Goal: Task Accomplishment & Management: Complete application form

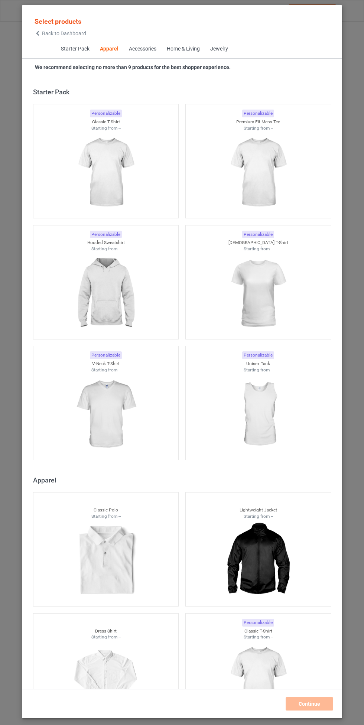
scroll to position [398, 0]
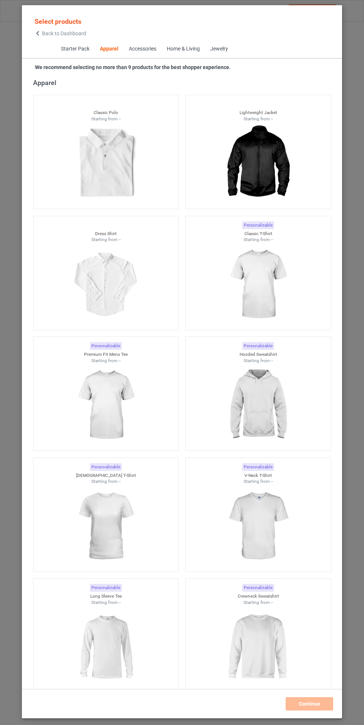
click at [273, 400] on img at bounding box center [258, 405] width 67 height 83
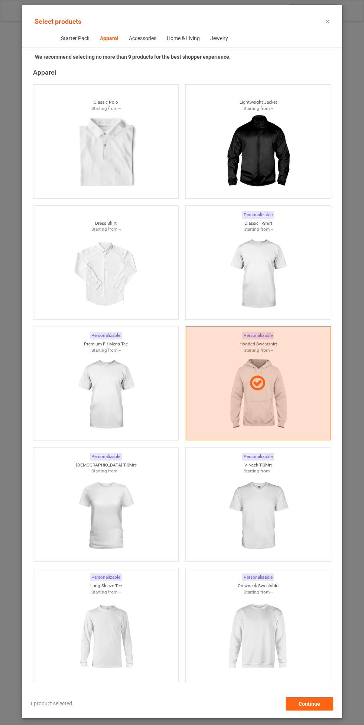
click at [259, 275] on img at bounding box center [258, 274] width 67 height 83
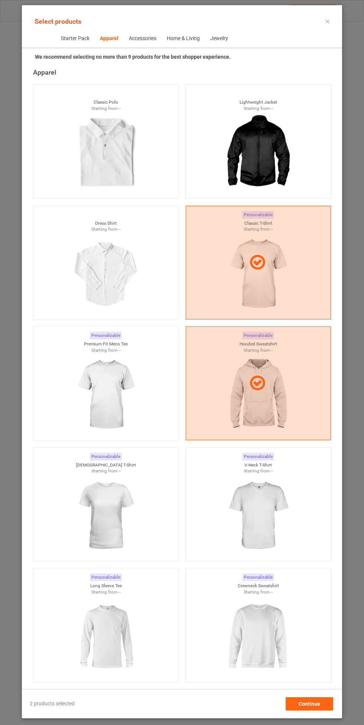
click at [110, 409] on img at bounding box center [105, 394] width 67 height 83
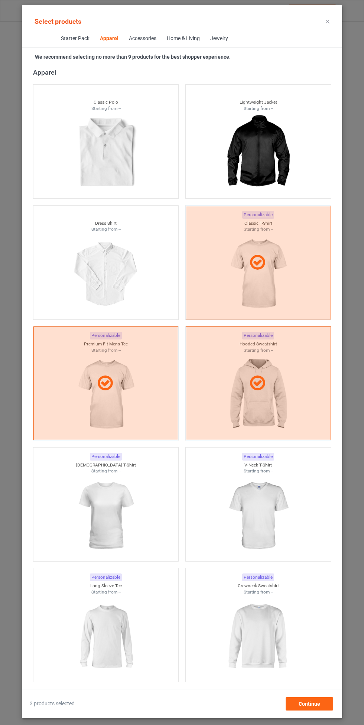
click at [257, 522] on img at bounding box center [258, 516] width 67 height 83
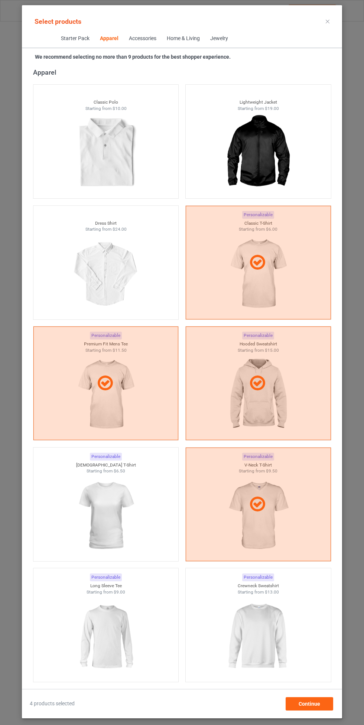
click at [125, 515] on img at bounding box center [105, 516] width 67 height 83
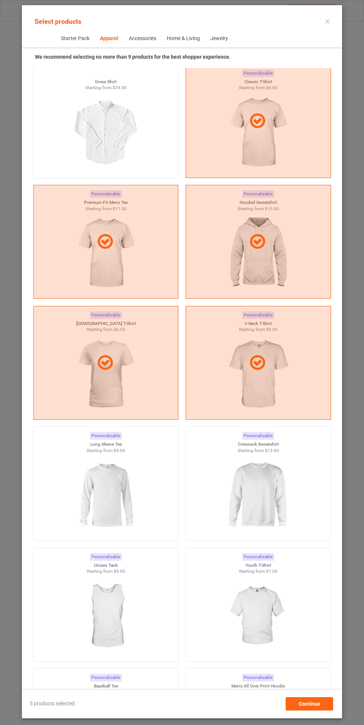
scroll to position [547, 0]
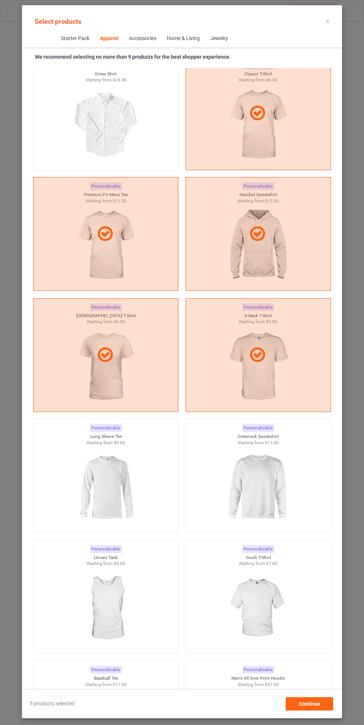
click at [261, 491] on img at bounding box center [258, 487] width 67 height 83
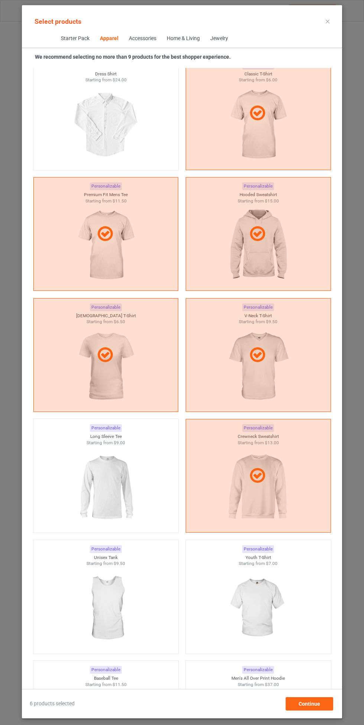
click at [119, 492] on img at bounding box center [105, 487] width 67 height 83
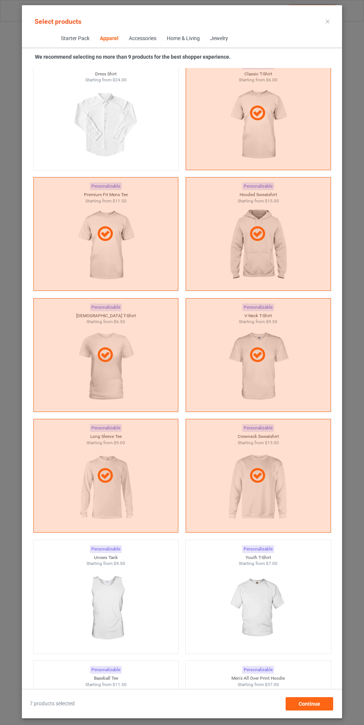
scroll to position [629, 0]
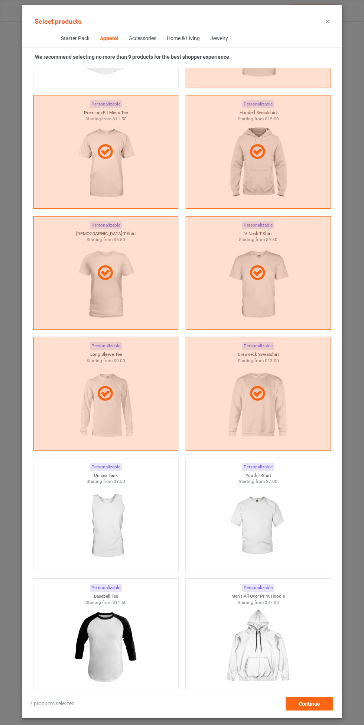
click at [269, 492] on img at bounding box center [258, 526] width 67 height 83
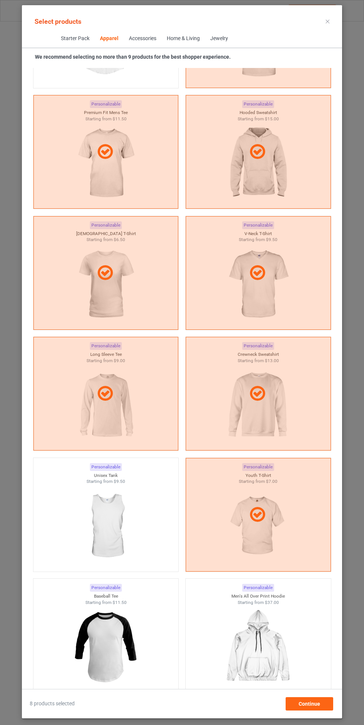
click at [135, 513] on img at bounding box center [105, 526] width 67 height 83
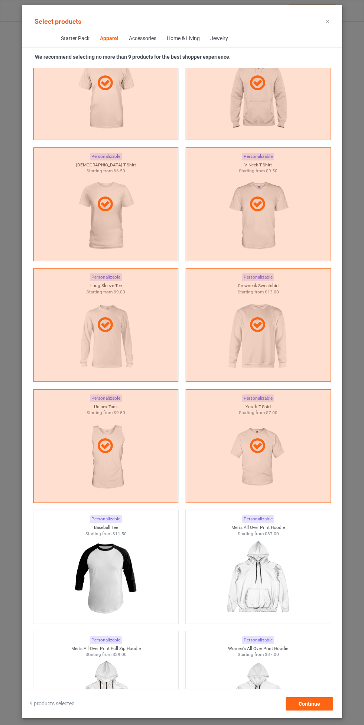
scroll to position [718, 0]
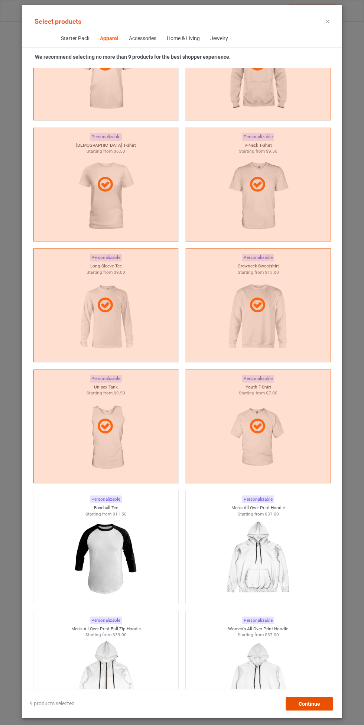
click at [323, 701] on div "Continue" at bounding box center [310, 704] width 48 height 13
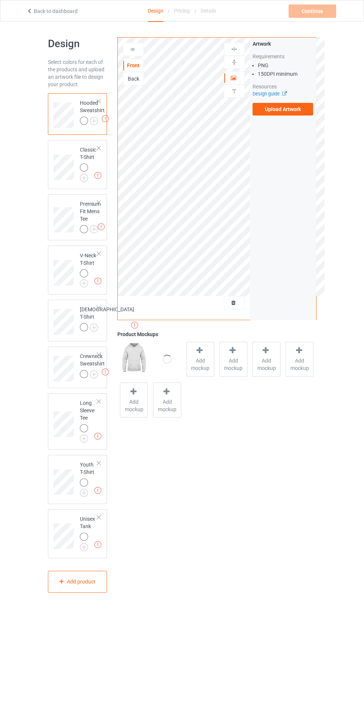
click at [0, 0] on img at bounding box center [0, 0] width 0 height 0
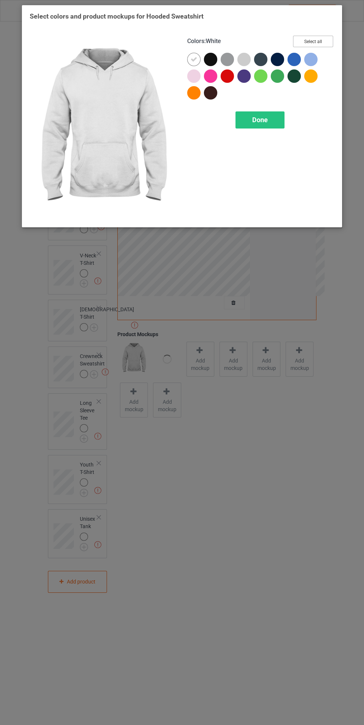
click at [314, 40] on button "Select all" at bounding box center [313, 42] width 40 height 12
click at [212, 61] on icon at bounding box center [210, 59] width 7 height 7
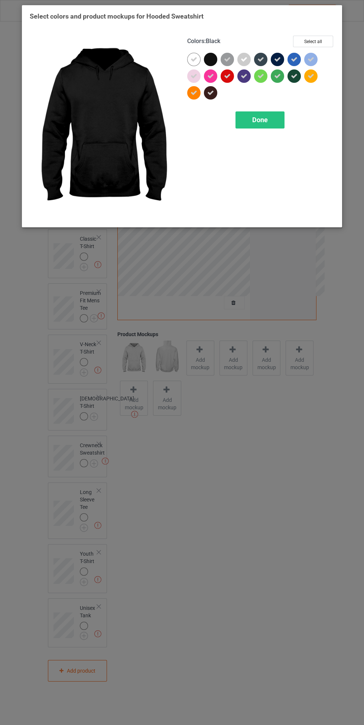
click at [260, 120] on span "Done" at bounding box center [260, 120] width 16 height 8
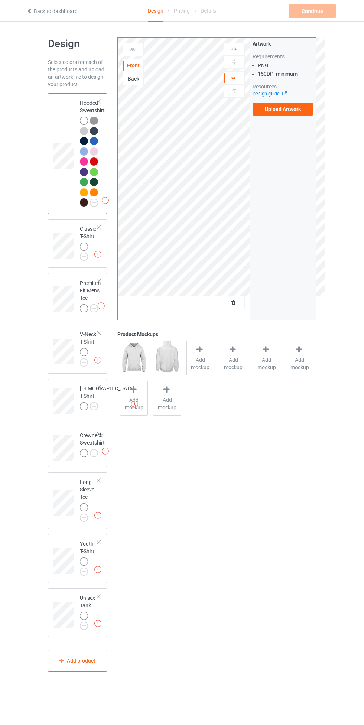
click at [0, 0] on img at bounding box center [0, 0] width 0 height 0
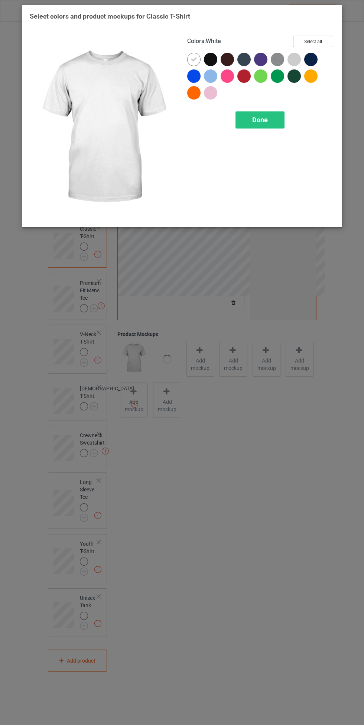
click at [319, 43] on button "Select all" at bounding box center [313, 42] width 40 height 12
click at [211, 56] on icon at bounding box center [210, 59] width 7 height 7
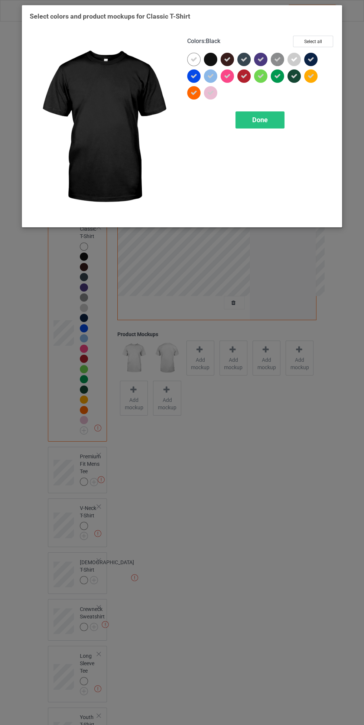
click at [260, 120] on span "Done" at bounding box center [260, 120] width 16 height 8
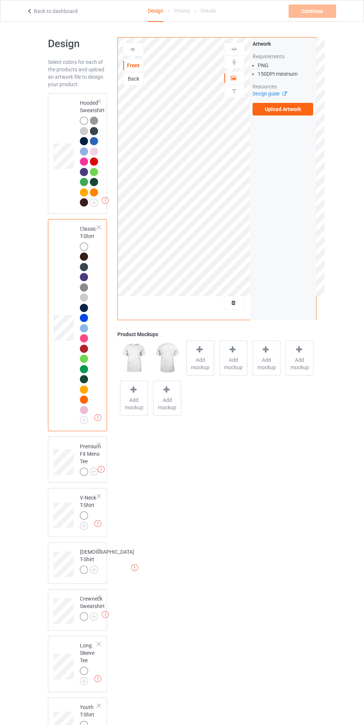
click at [0, 0] on img at bounding box center [0, 0] width 0 height 0
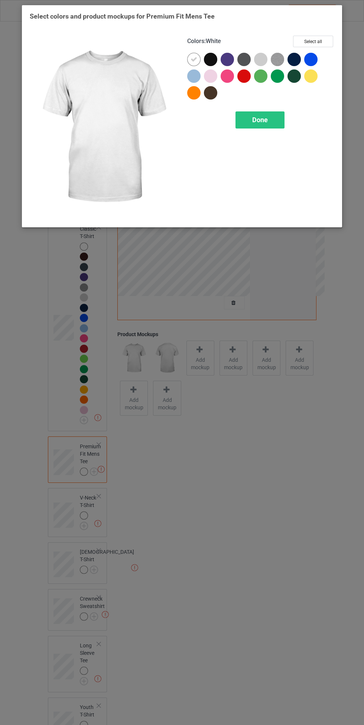
click at [313, 53] on div at bounding box center [312, 61] width 17 height 17
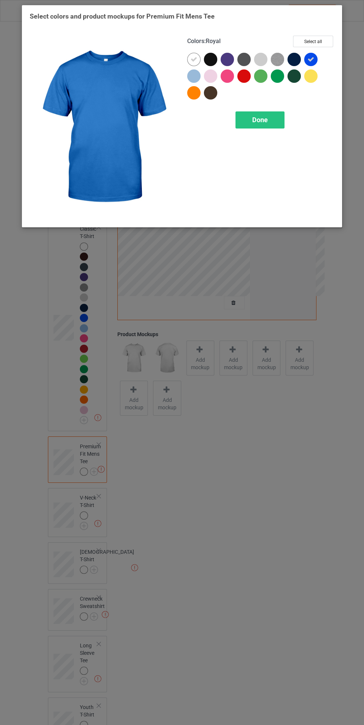
click at [213, 74] on div at bounding box center [210, 75] width 13 height 13
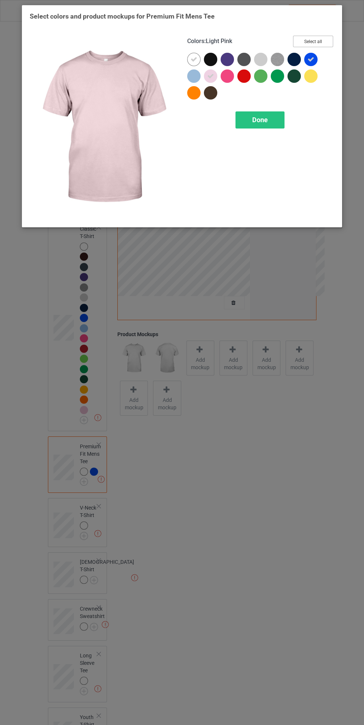
click at [313, 42] on button "Select all" at bounding box center [313, 42] width 40 height 12
click at [211, 59] on icon at bounding box center [210, 59] width 7 height 7
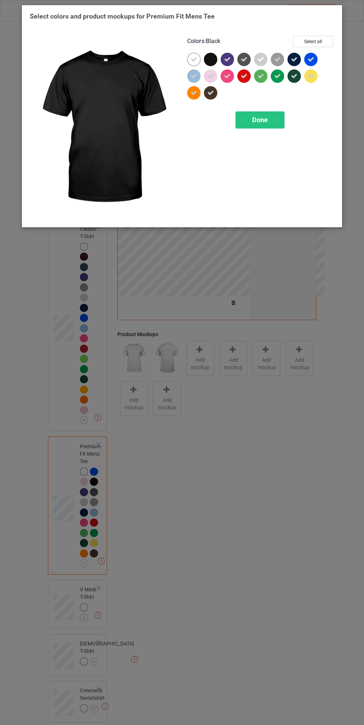
click at [259, 122] on span "Done" at bounding box center [260, 120] width 16 height 8
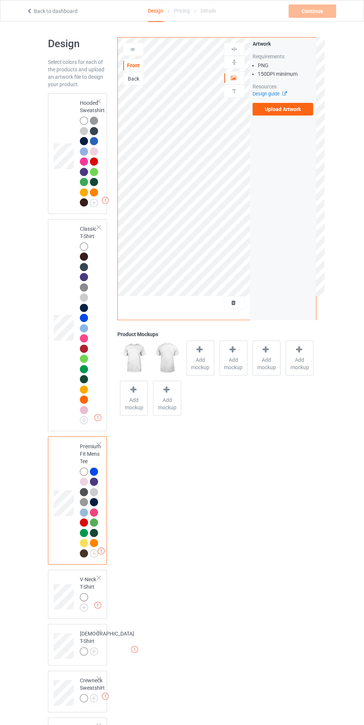
click at [0, 0] on img at bounding box center [0, 0] width 0 height 0
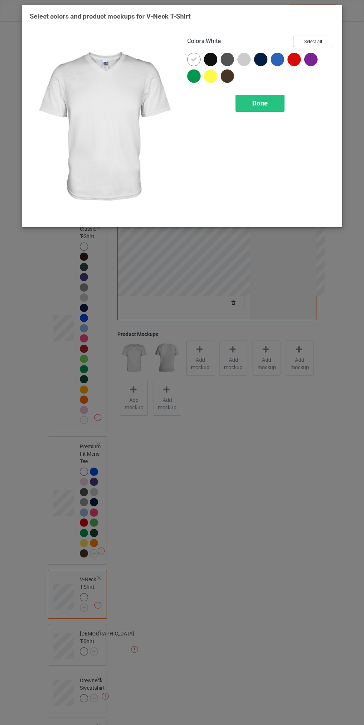
click at [311, 39] on button "Select all" at bounding box center [313, 42] width 40 height 12
click at [211, 59] on icon at bounding box center [210, 59] width 7 height 7
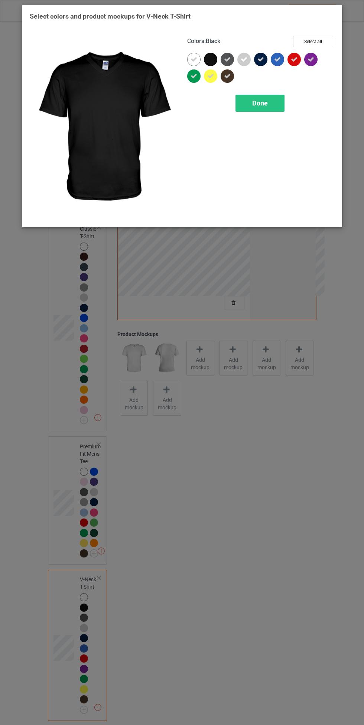
click at [260, 102] on span "Done" at bounding box center [260, 103] width 16 height 8
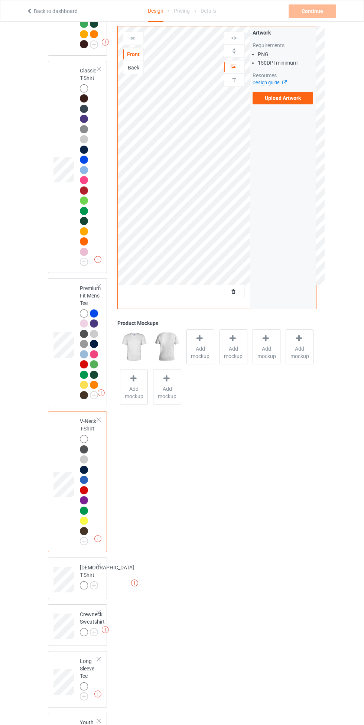
scroll to position [308, 0]
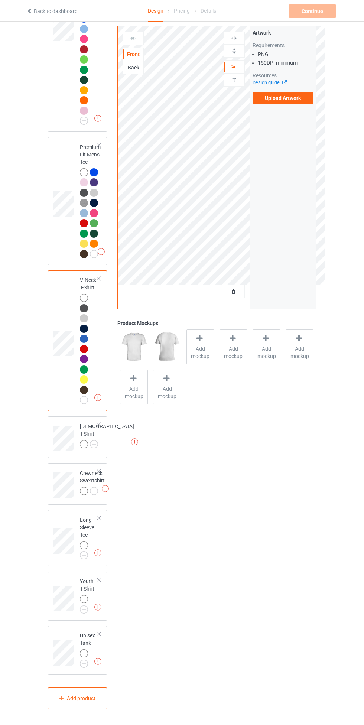
click at [0, 0] on img at bounding box center [0, 0] width 0 height 0
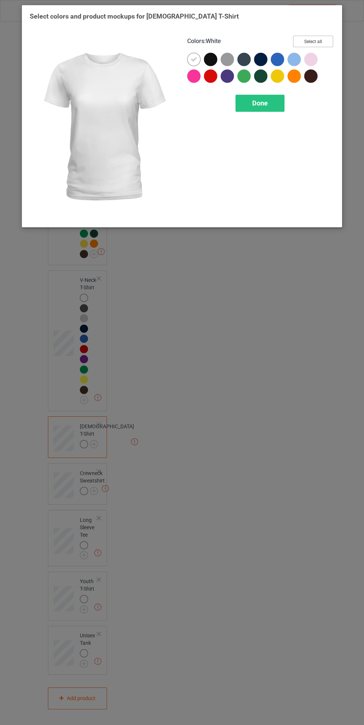
click at [323, 37] on button "Select all" at bounding box center [313, 42] width 40 height 12
click at [210, 60] on icon at bounding box center [210, 59] width 7 height 7
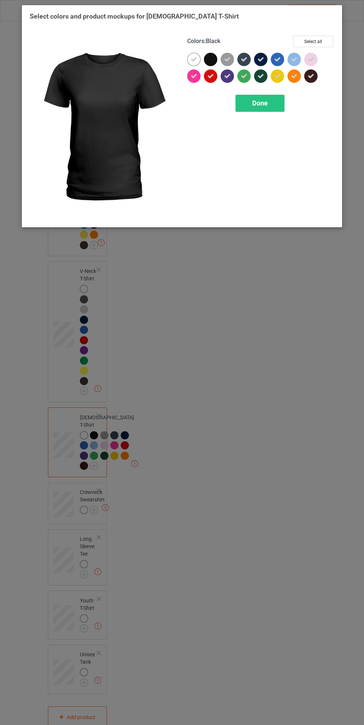
click at [260, 101] on span "Done" at bounding box center [260, 103] width 16 height 8
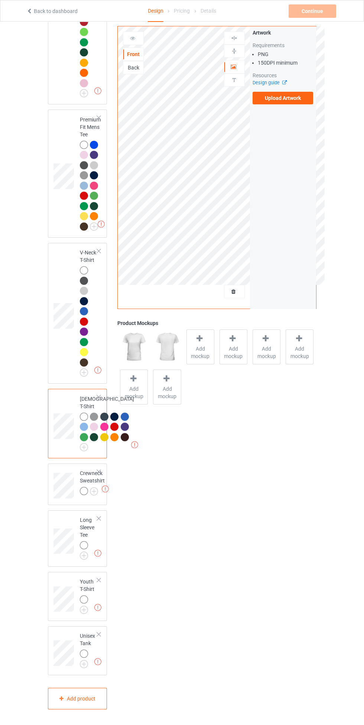
scroll to position [452, 0]
click at [0, 0] on img at bounding box center [0, 0] width 0 height 0
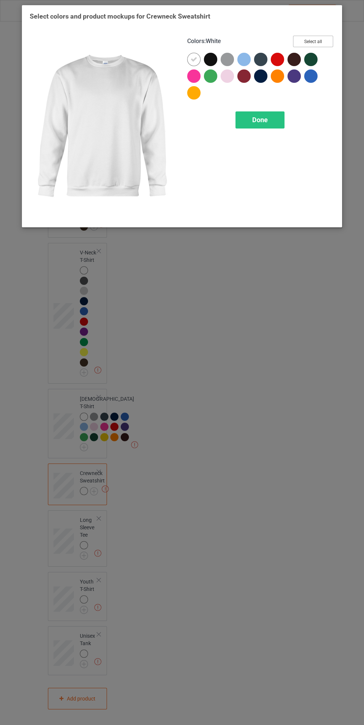
click at [307, 41] on button "Select all" at bounding box center [313, 42] width 40 height 12
click at [211, 59] on icon at bounding box center [210, 59] width 7 height 7
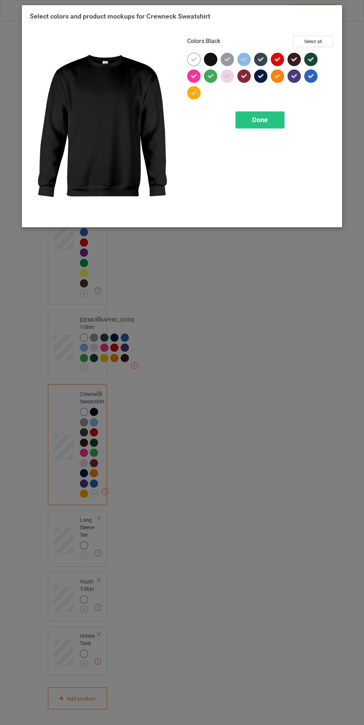
click at [254, 116] on span "Done" at bounding box center [260, 120] width 16 height 8
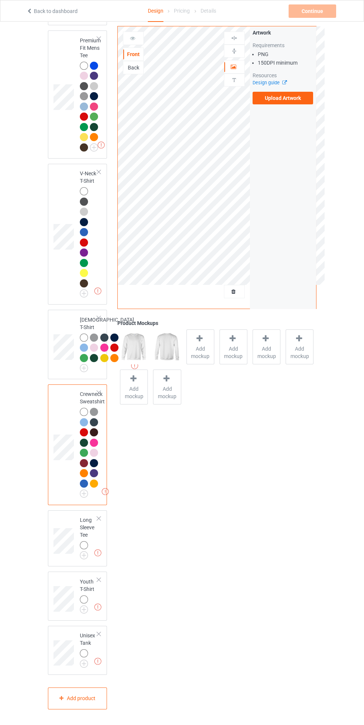
scroll to position [531, 0]
click at [99, 577] on div at bounding box center [98, 579] width 5 height 5
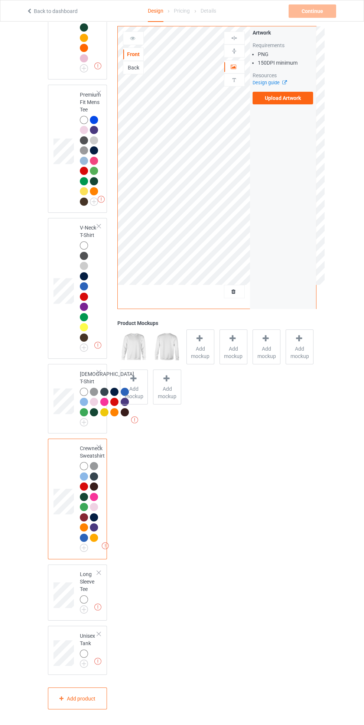
click at [91, 617] on td "Missing artworks Long Sleeve Tee" at bounding box center [89, 593] width 26 height 51
click at [0, 0] on img at bounding box center [0, 0] width 0 height 0
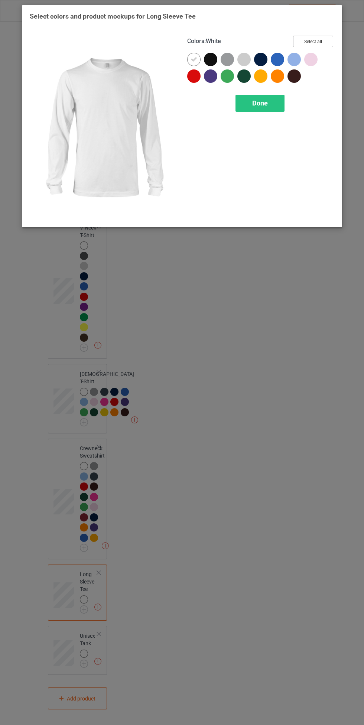
click at [313, 43] on button "Select all" at bounding box center [313, 42] width 40 height 12
click at [211, 59] on icon at bounding box center [210, 59] width 7 height 7
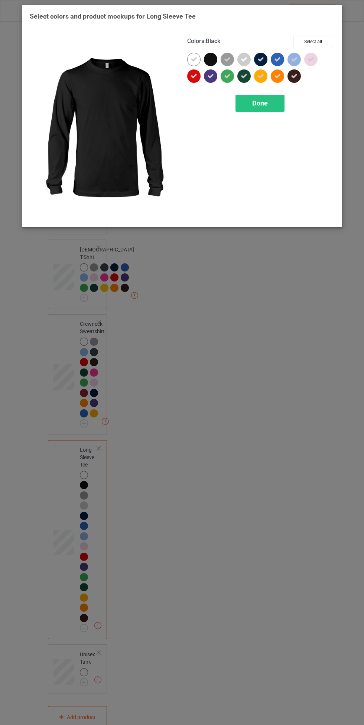
click at [260, 103] on span "Done" at bounding box center [260, 103] width 16 height 8
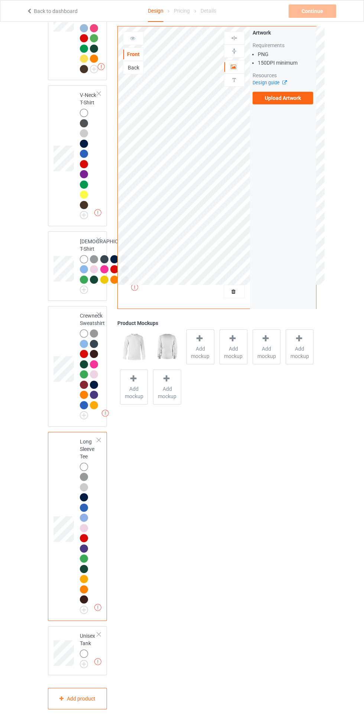
scroll to position [609, 0]
click at [0, 0] on img at bounding box center [0, 0] width 0 height 0
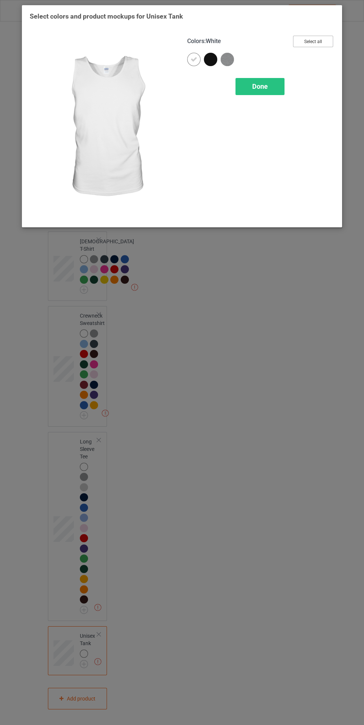
click at [305, 44] on button "Select all" at bounding box center [313, 42] width 40 height 12
click at [211, 59] on icon at bounding box center [210, 59] width 7 height 7
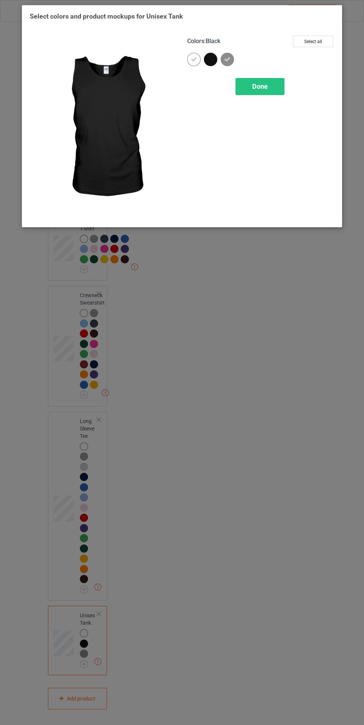
click at [266, 91] on div "Done" at bounding box center [260, 86] width 49 height 17
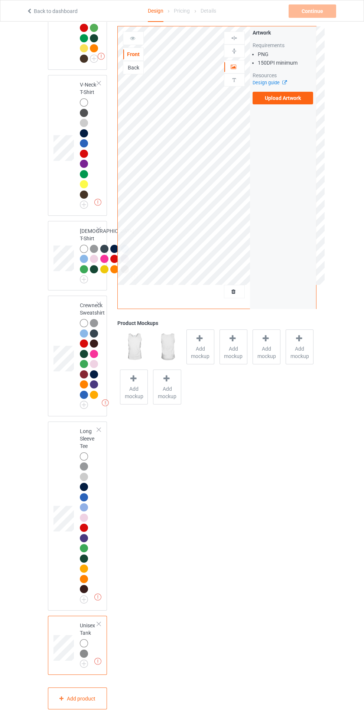
scroll to position [619, 0]
click at [98, 705] on div "Add product" at bounding box center [77, 699] width 59 height 22
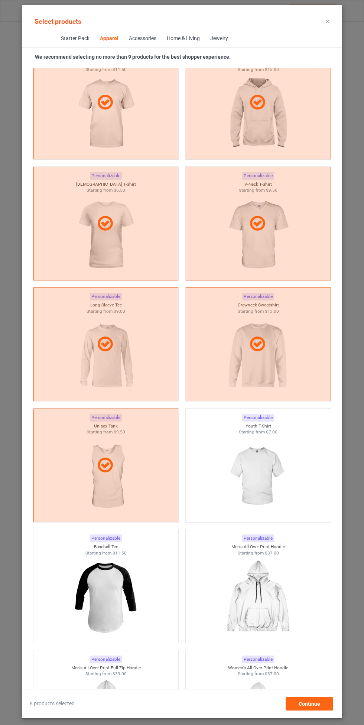
scroll to position [706, 0]
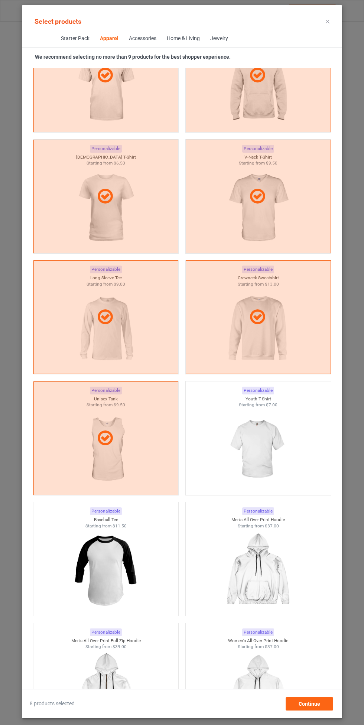
click at [275, 434] on img at bounding box center [258, 449] width 67 height 83
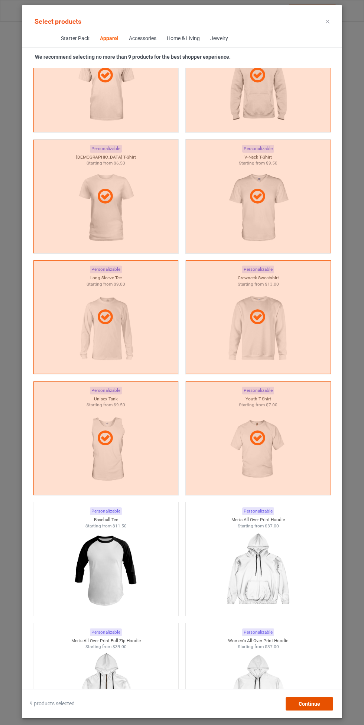
click at [318, 708] on div "Continue" at bounding box center [310, 704] width 48 height 13
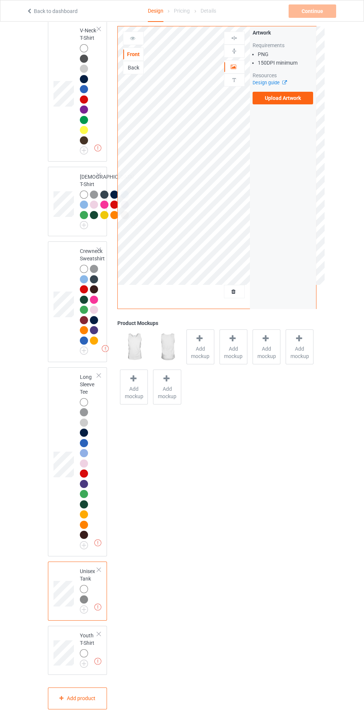
scroll to position [674, 0]
click at [0, 0] on img at bounding box center [0, 0] width 0 height 0
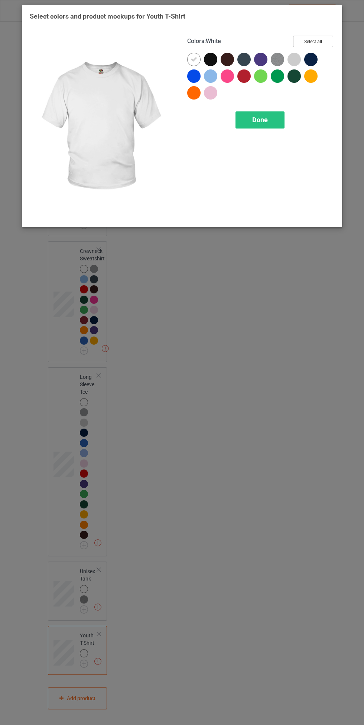
click at [317, 38] on button "Select all" at bounding box center [313, 42] width 40 height 12
click at [211, 59] on icon at bounding box center [210, 59] width 7 height 7
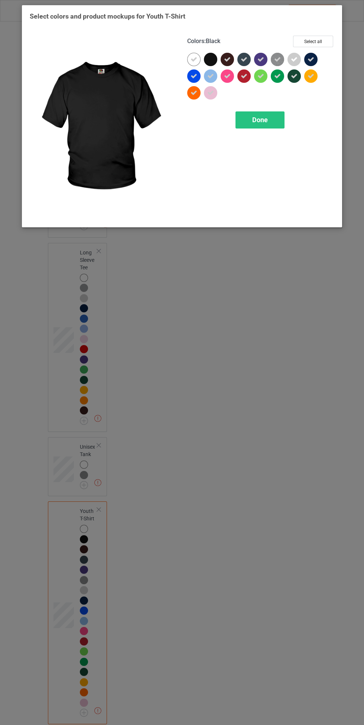
click at [260, 120] on span "Done" at bounding box center [260, 120] width 16 height 8
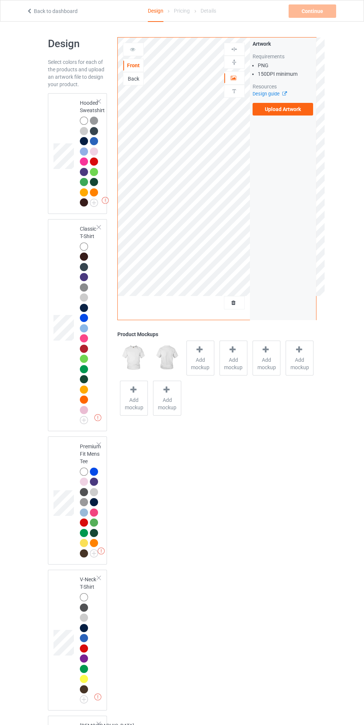
click at [88, 129] on div at bounding box center [85, 132] width 10 height 10
click at [88, 122] on div at bounding box center [85, 122] width 10 height 10
click at [86, 248] on div at bounding box center [84, 247] width 8 height 8
click at [298, 111] on label "Upload Artwork" at bounding box center [283, 109] width 61 height 13
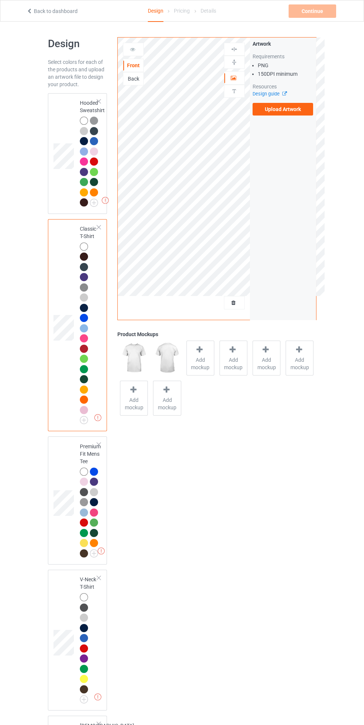
click at [0, 0] on input "Upload Artwork" at bounding box center [0, 0] width 0 height 0
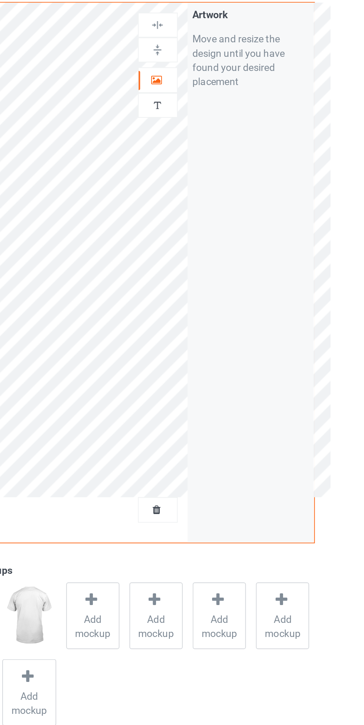
click at [242, 75] on div at bounding box center [234, 77] width 20 height 7
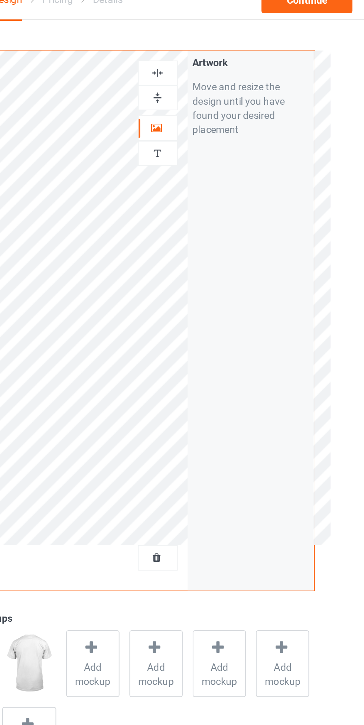
click at [238, 63] on div at bounding box center [234, 62] width 20 height 7
click at [240, 50] on div at bounding box center [234, 49] width 20 height 7
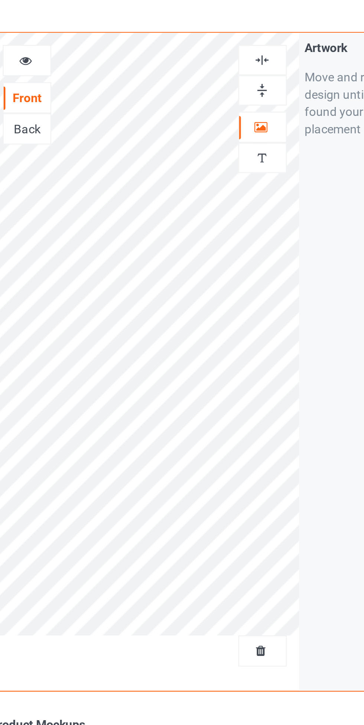
click at [236, 49] on img at bounding box center [234, 49] width 7 height 7
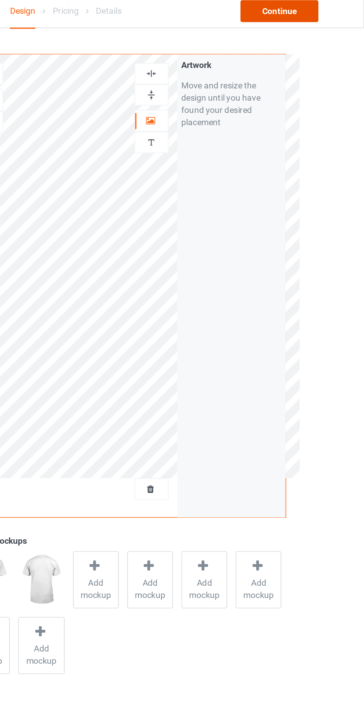
click at [317, 11] on div "Continue" at bounding box center [313, 10] width 48 height 13
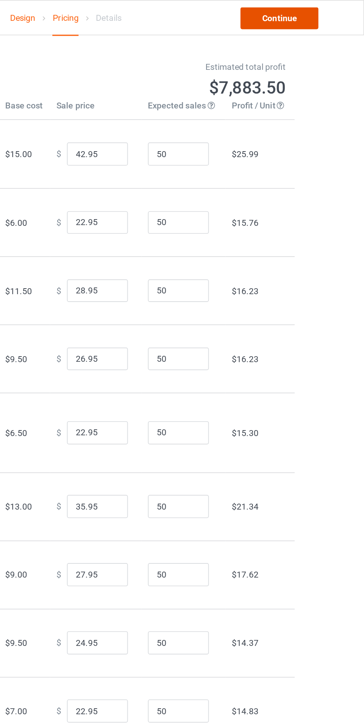
click at [320, 15] on link "Continue" at bounding box center [313, 10] width 48 height 13
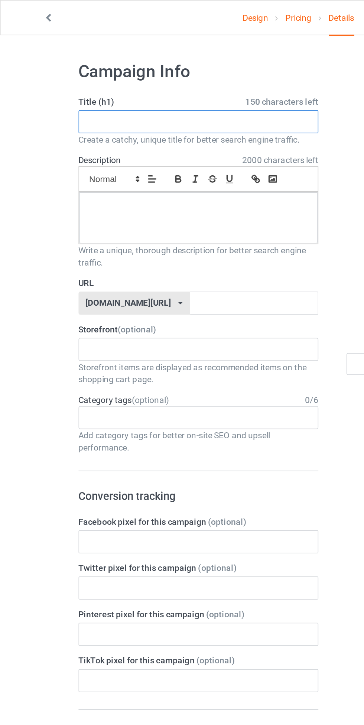
click at [118, 73] on input "text" at bounding box center [121, 74] width 146 height 14
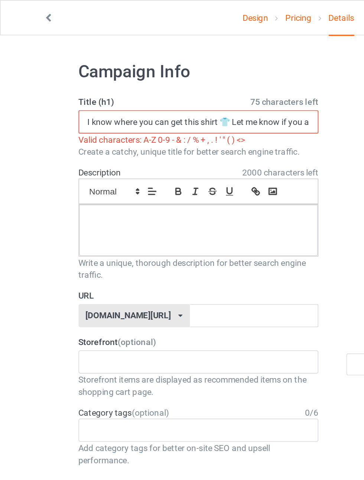
scroll to position [0, 38]
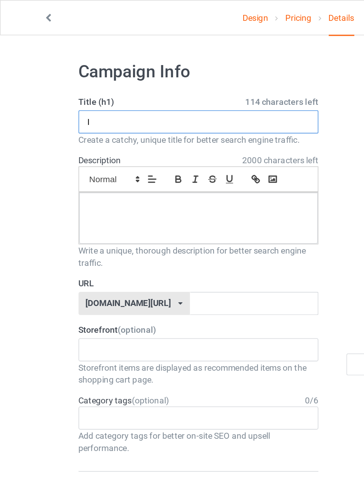
type input "I"
type input "Amazing shirt"
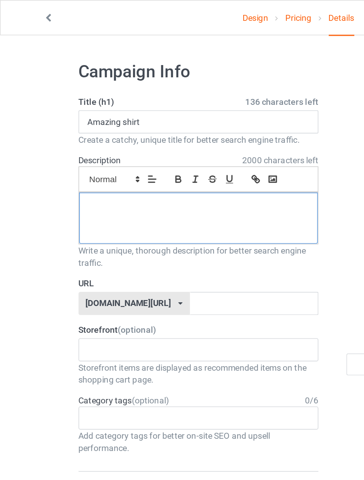
click at [103, 131] on div at bounding box center [121, 132] width 146 height 31
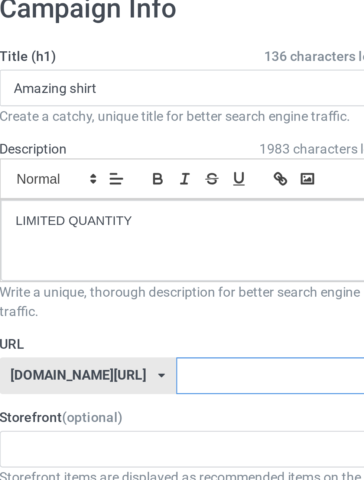
click at [141, 187] on input "text" at bounding box center [155, 185] width 78 height 14
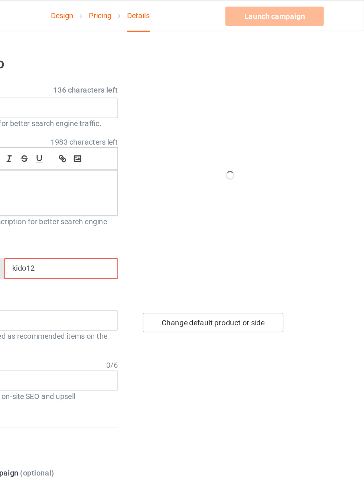
click at [288, 222] on div "Change default product or side" at bounding box center [259, 222] width 97 height 13
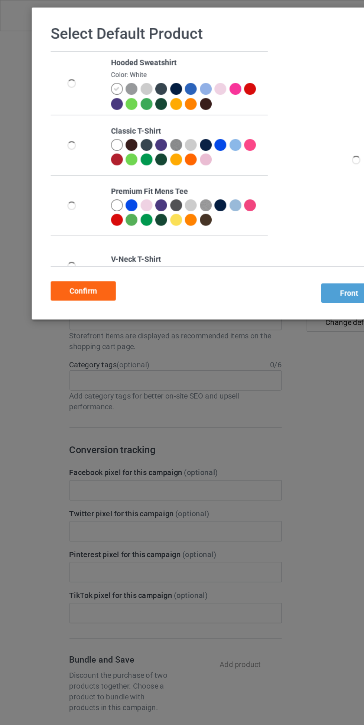
click at [78, 102] on div at bounding box center [81, 100] width 8 height 8
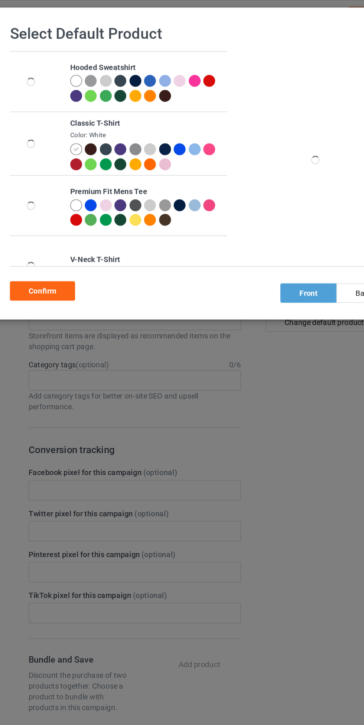
click at [73, 201] on div "Confirm" at bounding box center [57, 200] width 45 height 13
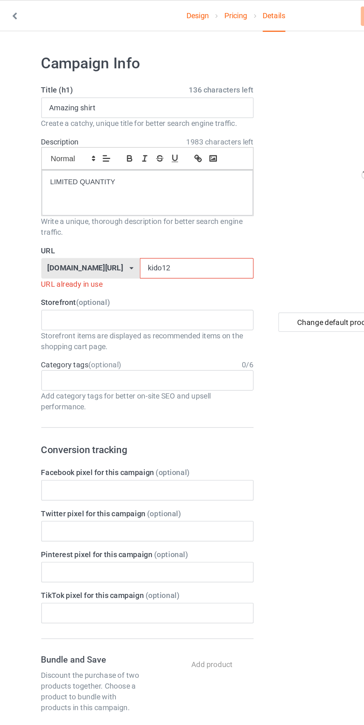
click at [147, 176] on label "URL" at bounding box center [121, 172] width 146 height 7
click at [137, 187] on input "kido12" at bounding box center [155, 185] width 78 height 14
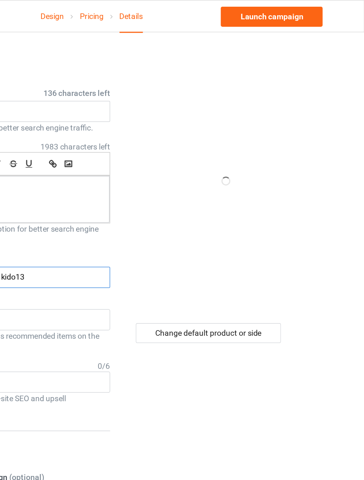
type input "kido13"
click at [284, 223] on div "Change default product or side" at bounding box center [259, 222] width 97 height 13
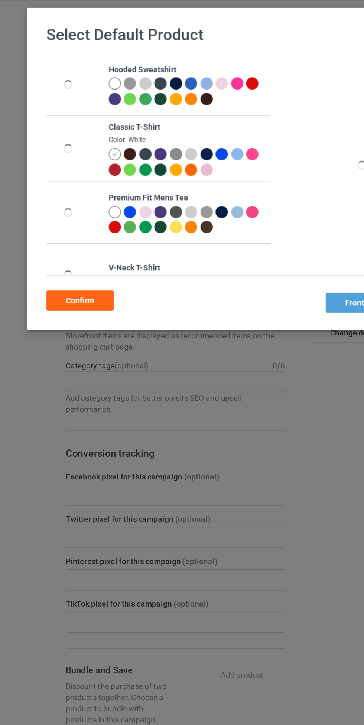
click at [75, 199] on div "Confirm" at bounding box center [57, 200] width 45 height 13
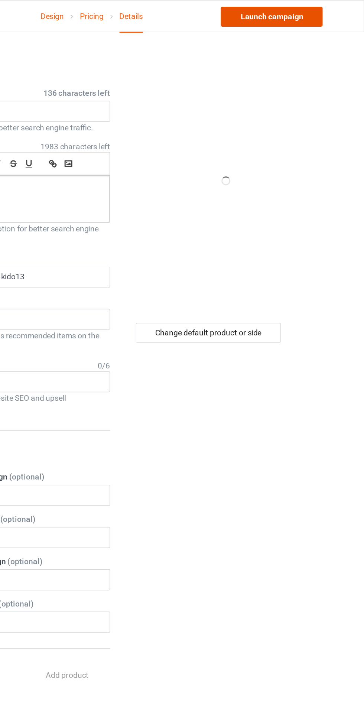
click at [309, 11] on link "Launch campaign" at bounding box center [302, 10] width 68 height 13
